Goal: Task Accomplishment & Management: Manage account settings

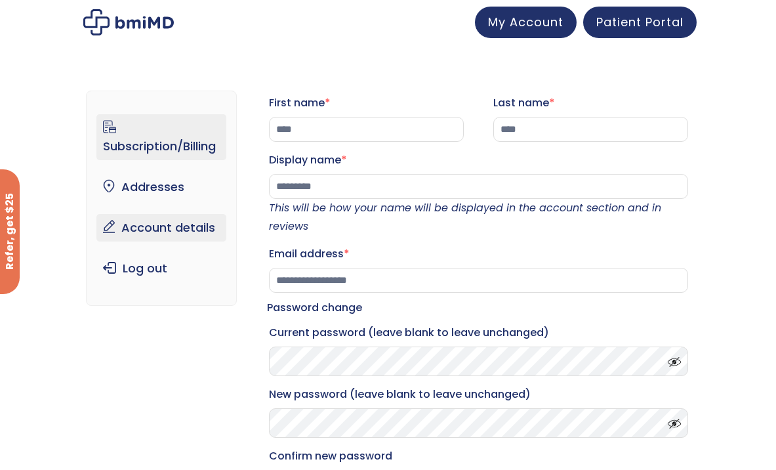
click at [180, 150] on link "Subscription/Billing" at bounding box center [161, 137] width 130 height 46
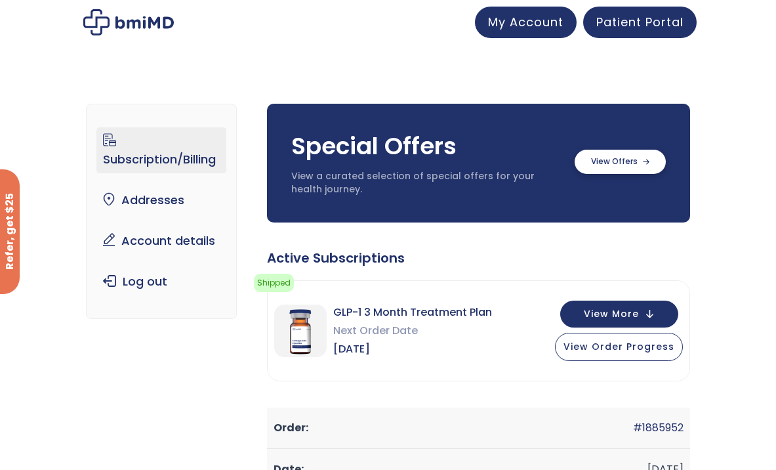
click at [610, 167] on label at bounding box center [620, 162] width 91 height 24
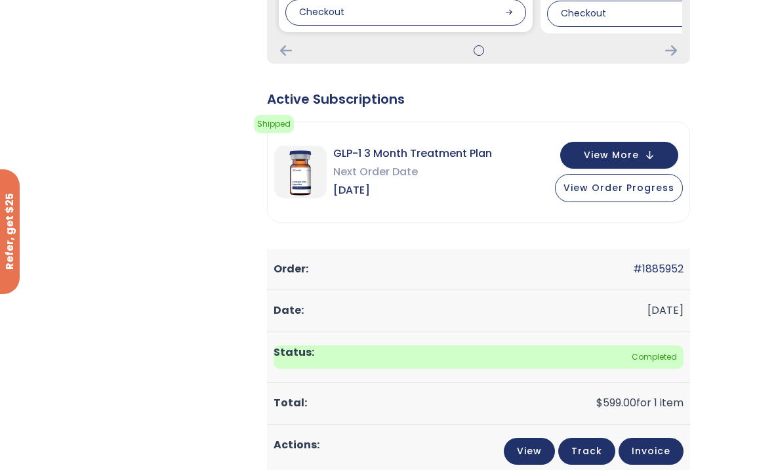
scroll to position [425, 0]
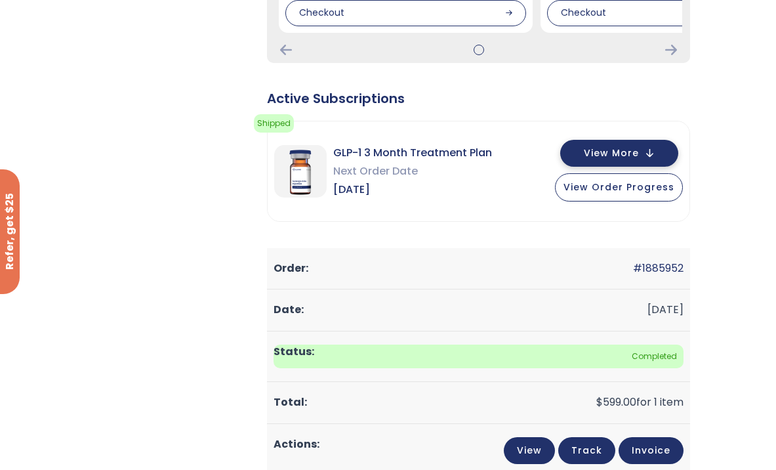
click at [646, 152] on button "View More" at bounding box center [620, 153] width 118 height 27
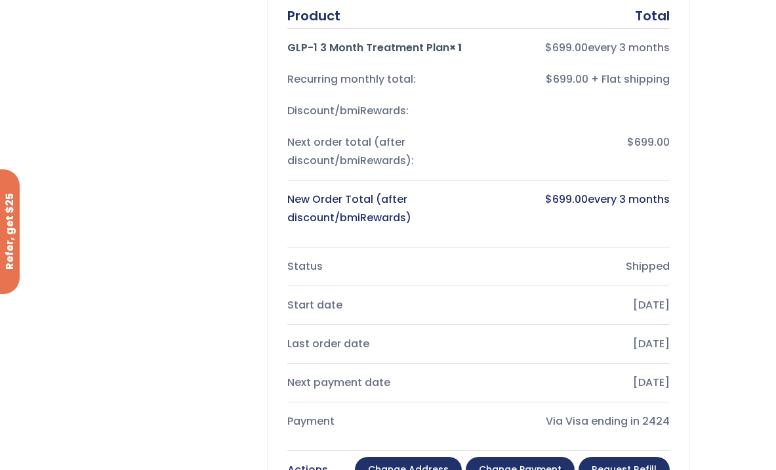
scroll to position [674, 0]
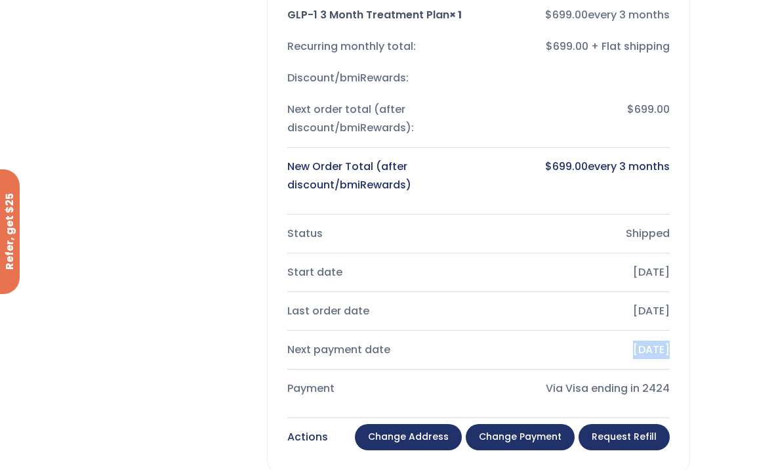
drag, startPoint x: 608, startPoint y: 349, endPoint x: 640, endPoint y: 347, distance: 31.6
click at [640, 347] on div "[DATE]" at bounding box center [578, 350] width 184 height 18
